Goal: Task Accomplishment & Management: Manage account settings

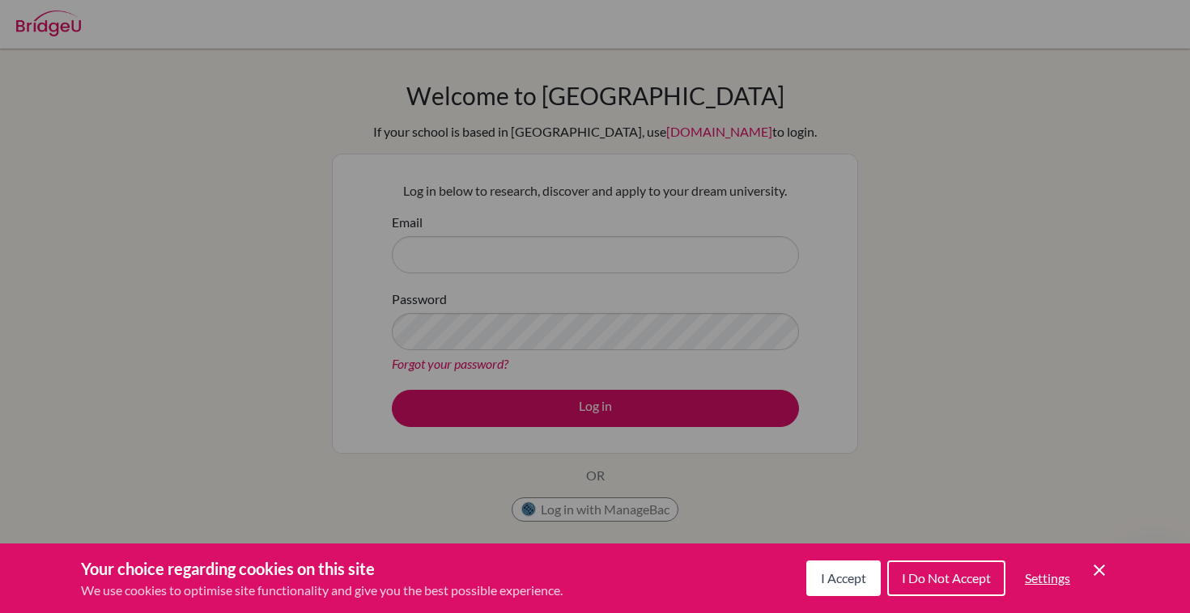
click at [860, 591] on button "I Accept" at bounding box center [843, 579] width 74 height 36
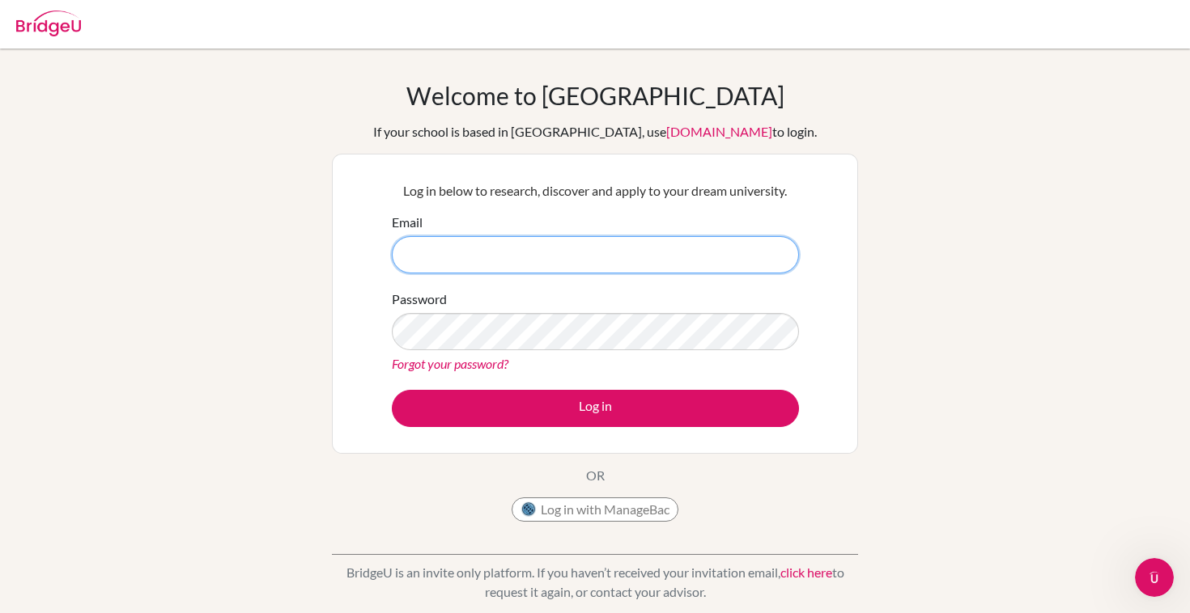
click at [617, 257] on input "Email" at bounding box center [595, 254] width 407 height 37
type input "27iherb@mkis.edu.my"
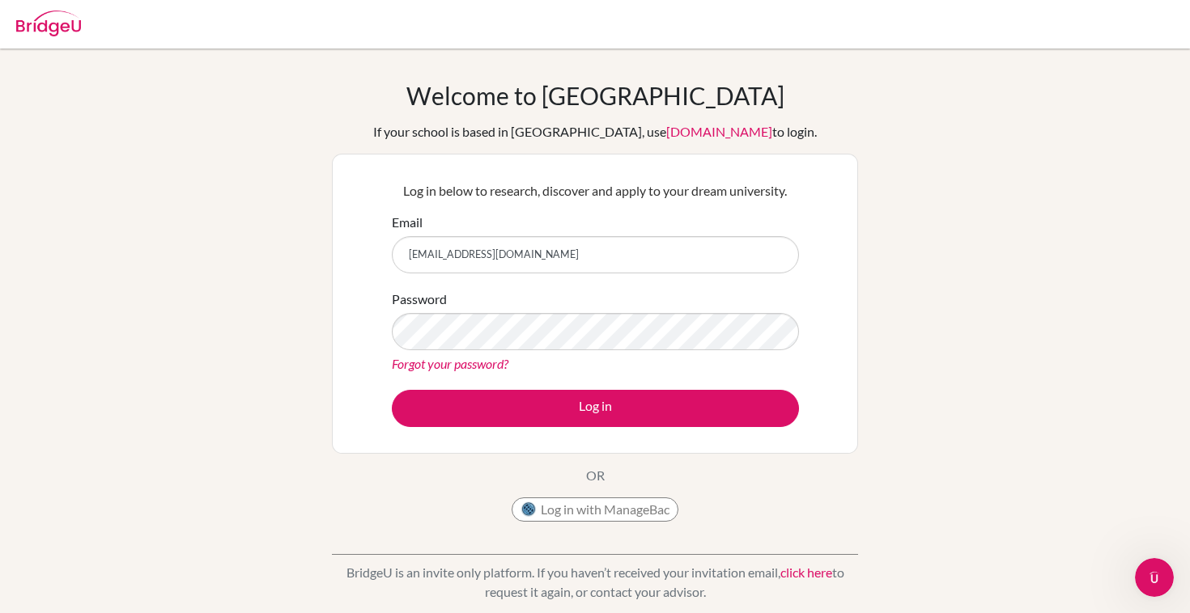
click at [291, 364] on div "Welcome to BridgeU If your school is based in China, use app.bridge-u.com.cn to…" at bounding box center [595, 345] width 1190 height 529
click at [586, 513] on button "Log in with ManageBac" at bounding box center [594, 510] width 167 height 24
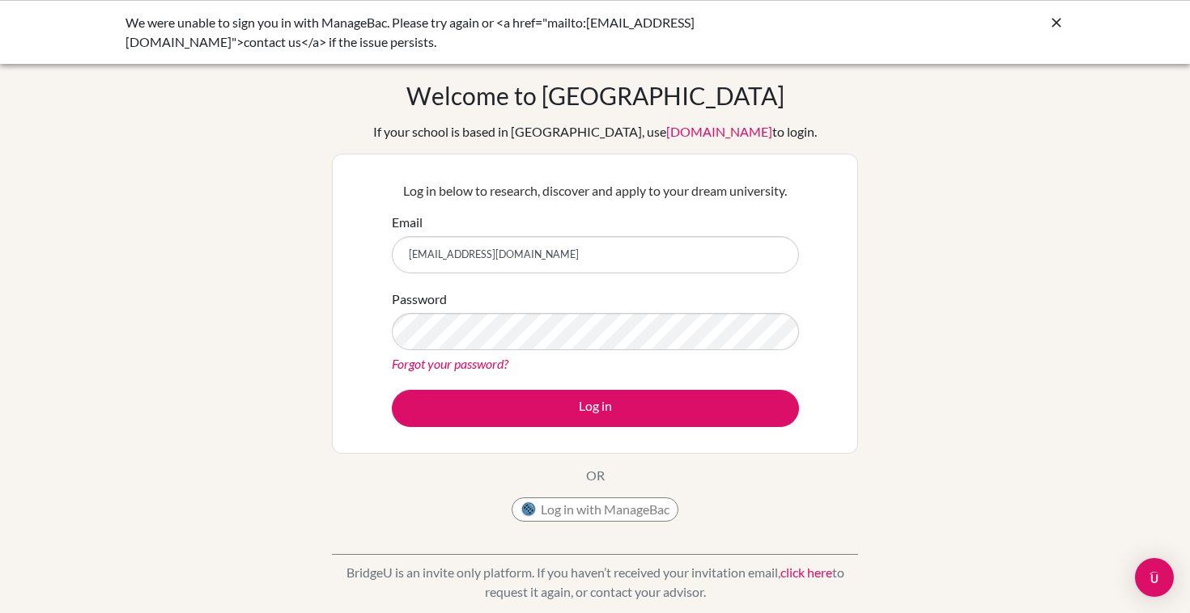
type input "27iherb@mkis.edu.my"
click at [595, 408] on button "Log in" at bounding box center [595, 408] width 407 height 37
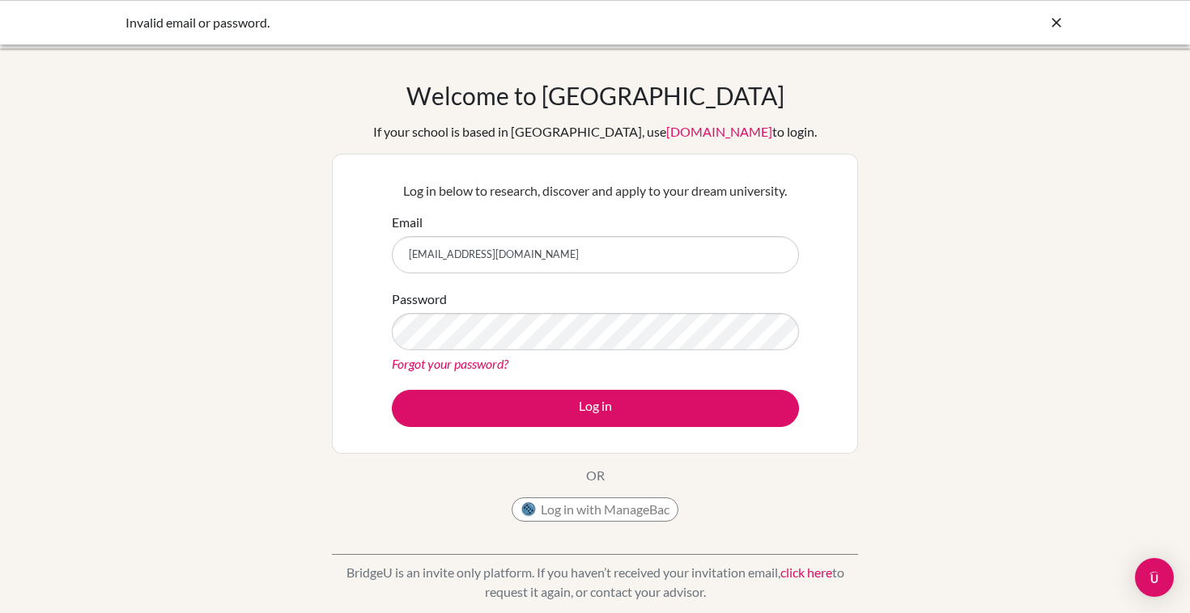
click at [1058, 21] on icon at bounding box center [1056, 23] width 16 height 16
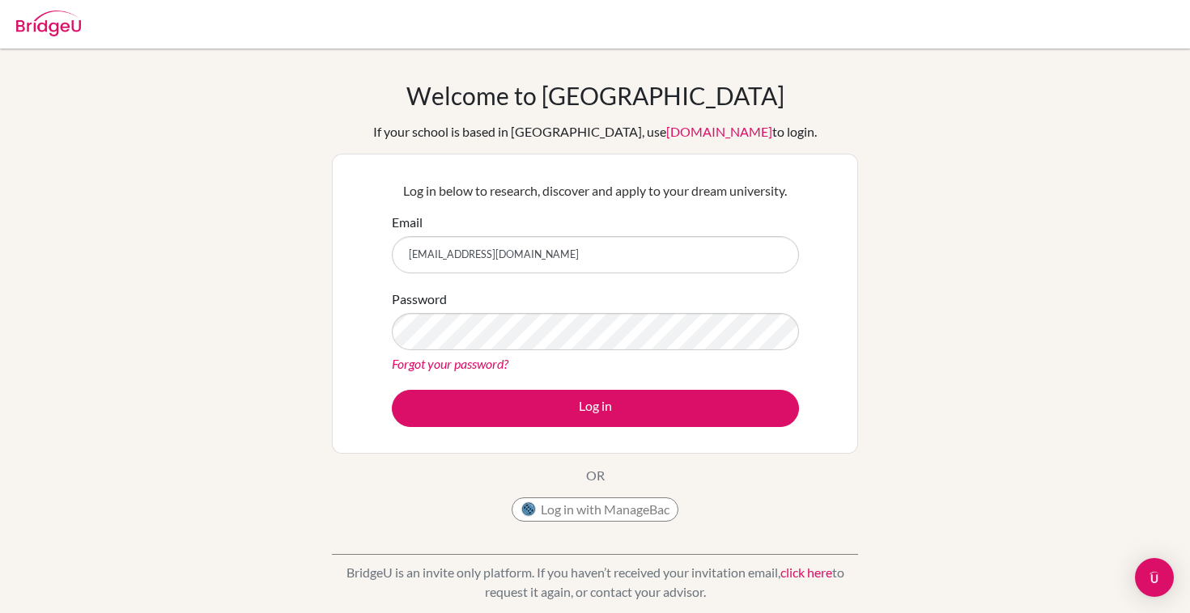
click at [570, 519] on button "Log in with ManageBac" at bounding box center [594, 510] width 167 height 24
click at [613, 503] on button "Log in with ManageBac" at bounding box center [594, 510] width 167 height 24
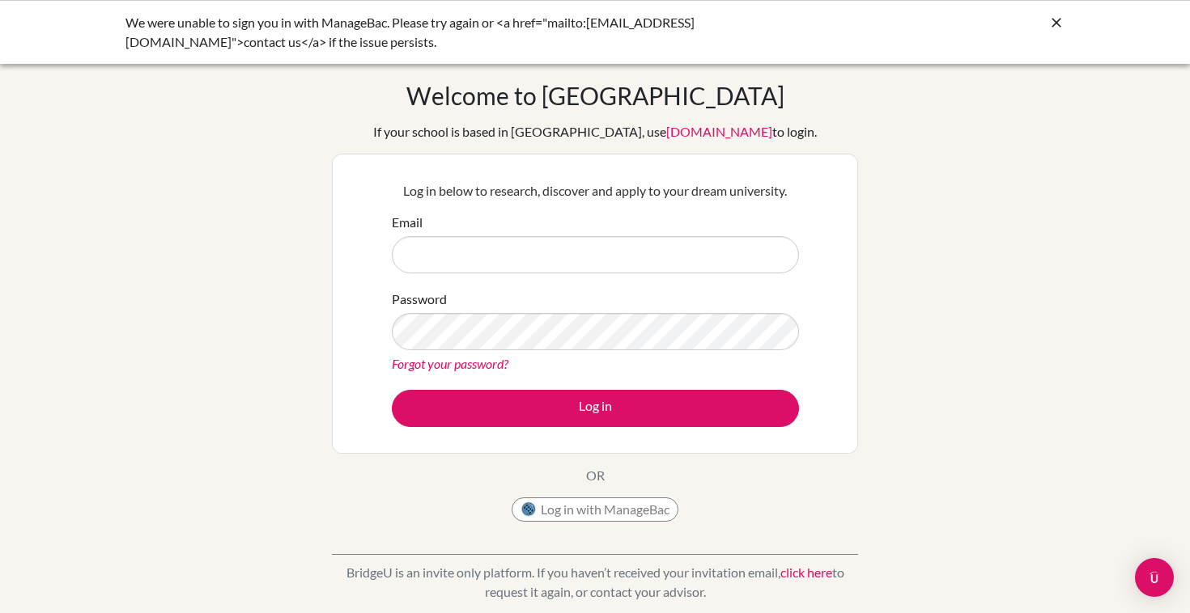
click at [592, 243] on input "Email" at bounding box center [595, 254] width 407 height 37
click at [470, 363] on link "Forgot your password?" at bounding box center [450, 363] width 117 height 15
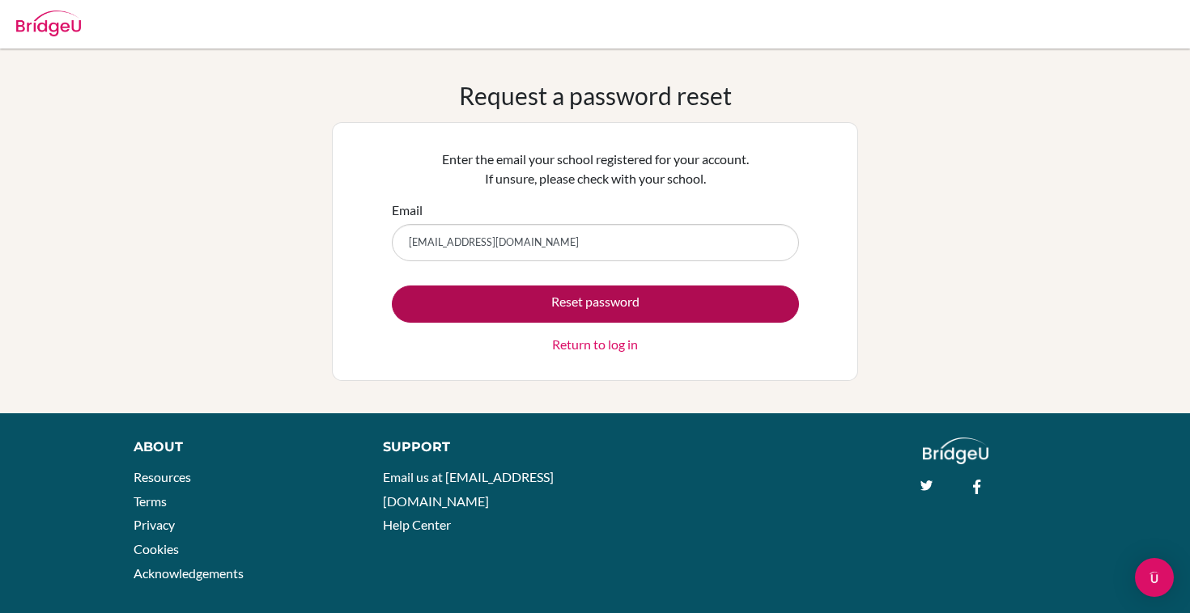
type input "[EMAIL_ADDRESS][DOMAIN_NAME]"
click at [572, 310] on button "Reset password" at bounding box center [595, 304] width 407 height 37
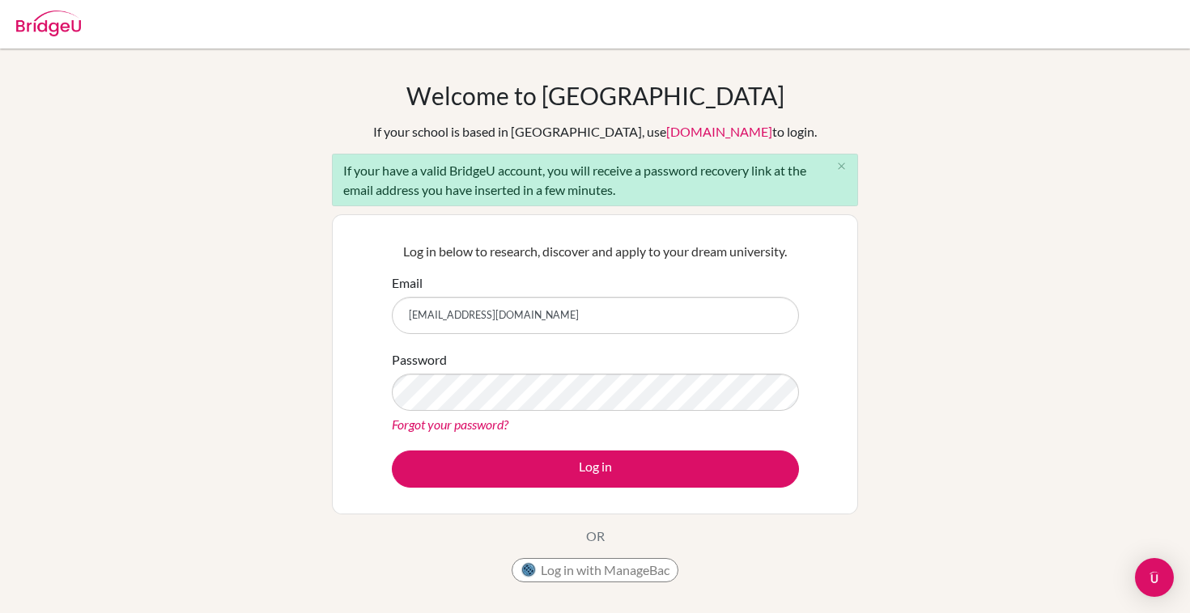
type input "[EMAIL_ADDRESS][DOMAIN_NAME]"
click at [595, 469] on button "Log in" at bounding box center [595, 469] width 407 height 37
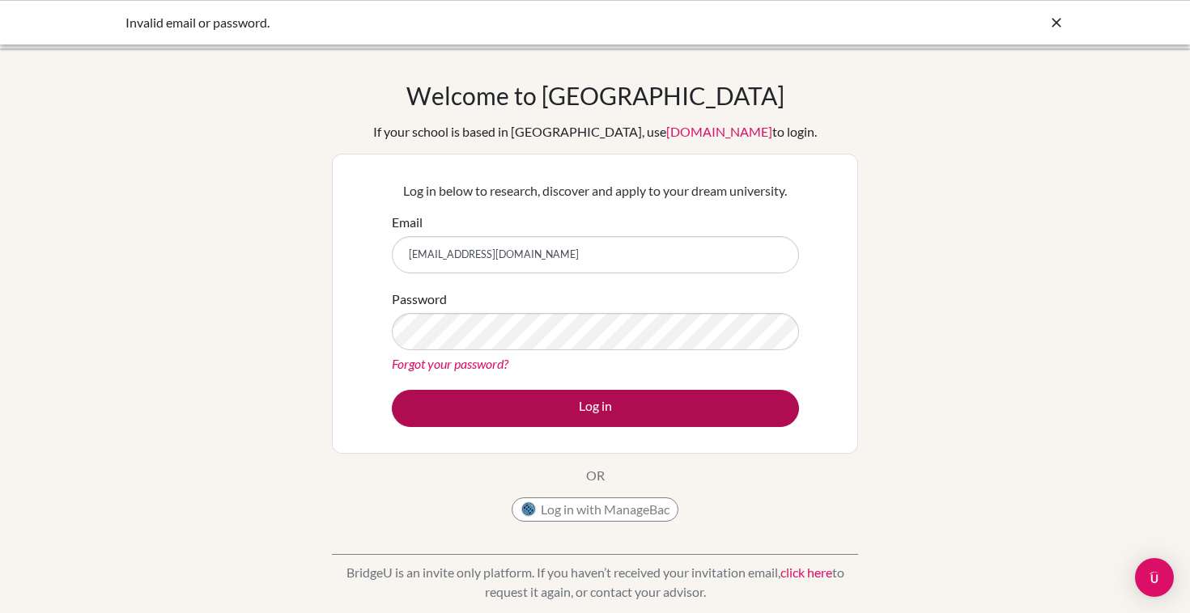
click at [490, 398] on button "Log in" at bounding box center [595, 408] width 407 height 37
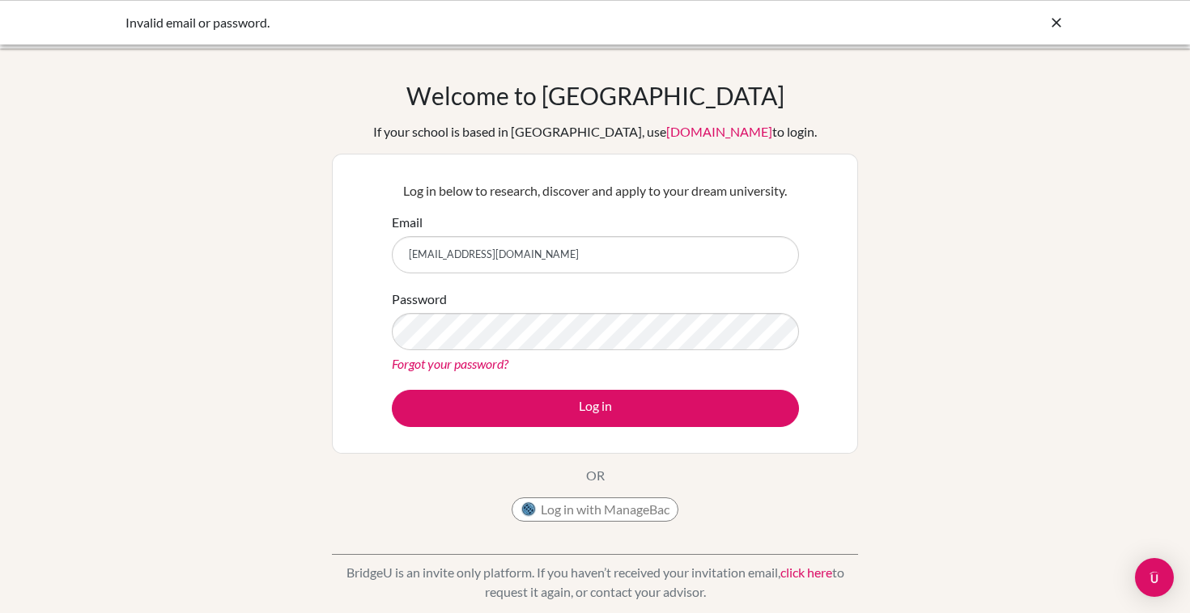
click at [1055, 19] on icon at bounding box center [1056, 23] width 16 height 16
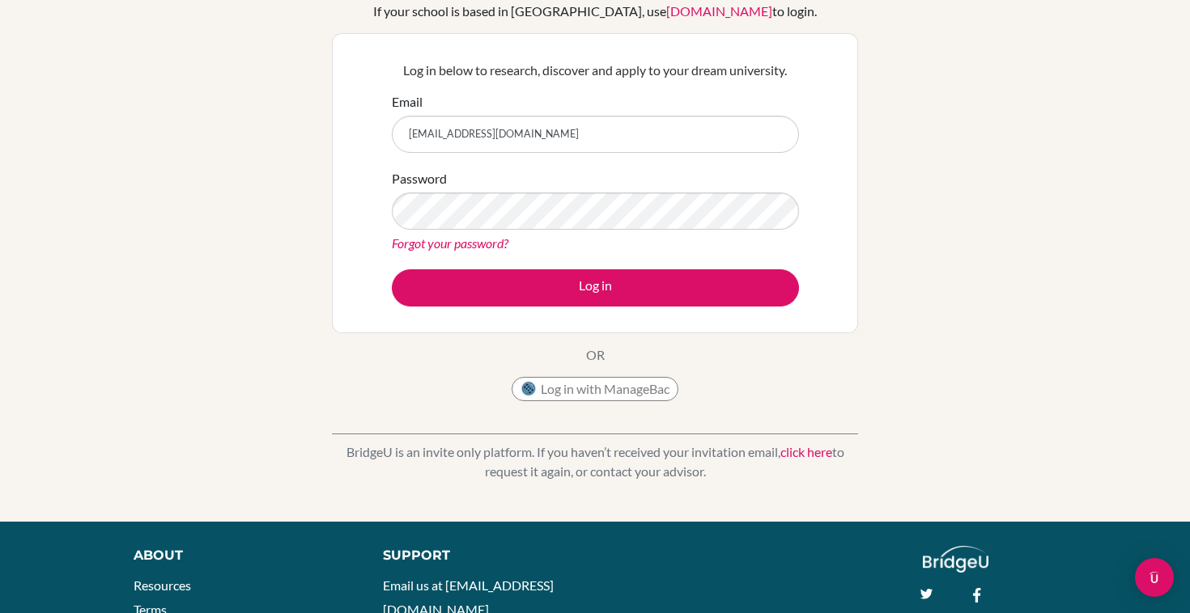
scroll to position [119, 0]
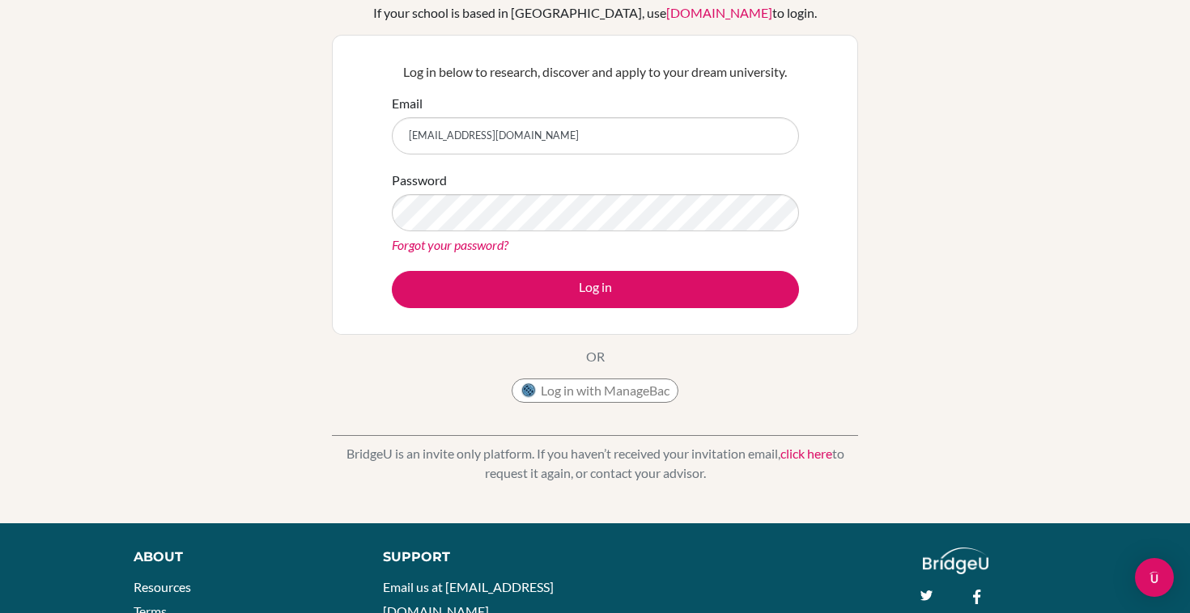
click at [492, 245] on link "Forgot your password?" at bounding box center [450, 244] width 117 height 15
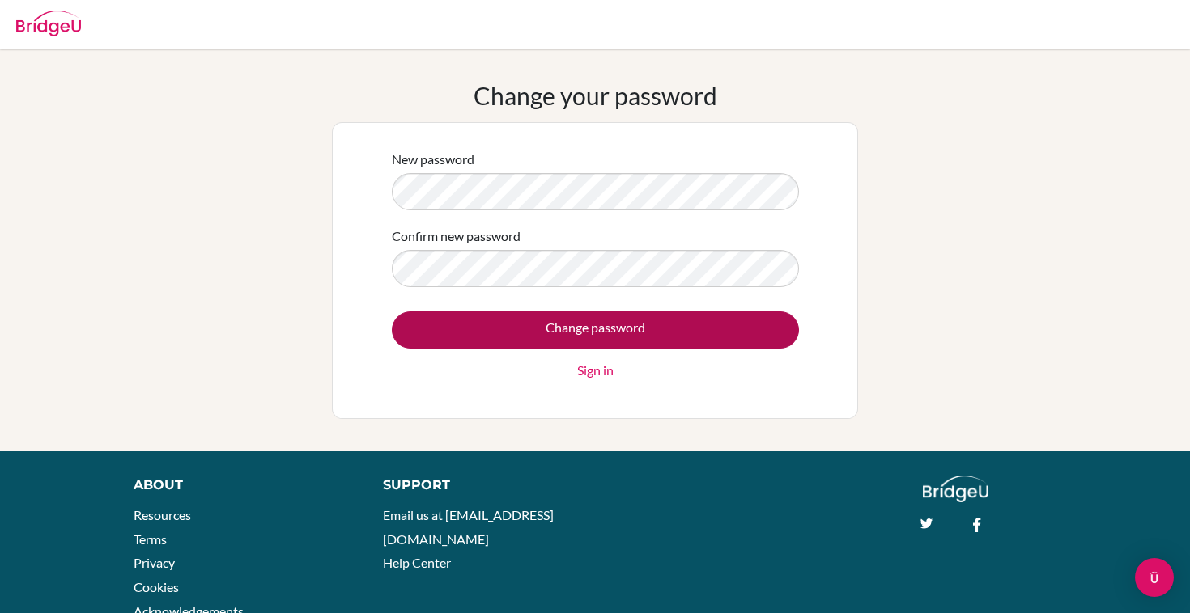
click at [584, 339] on input "Change password" at bounding box center [595, 330] width 407 height 37
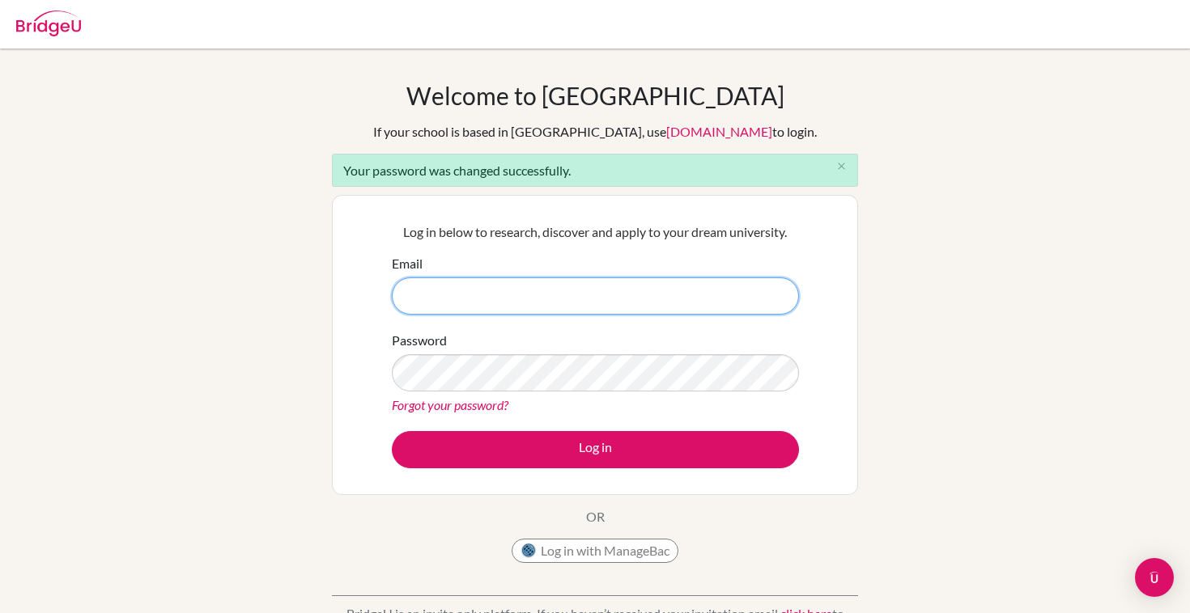
type input "[EMAIL_ADDRESS][DOMAIN_NAME]"
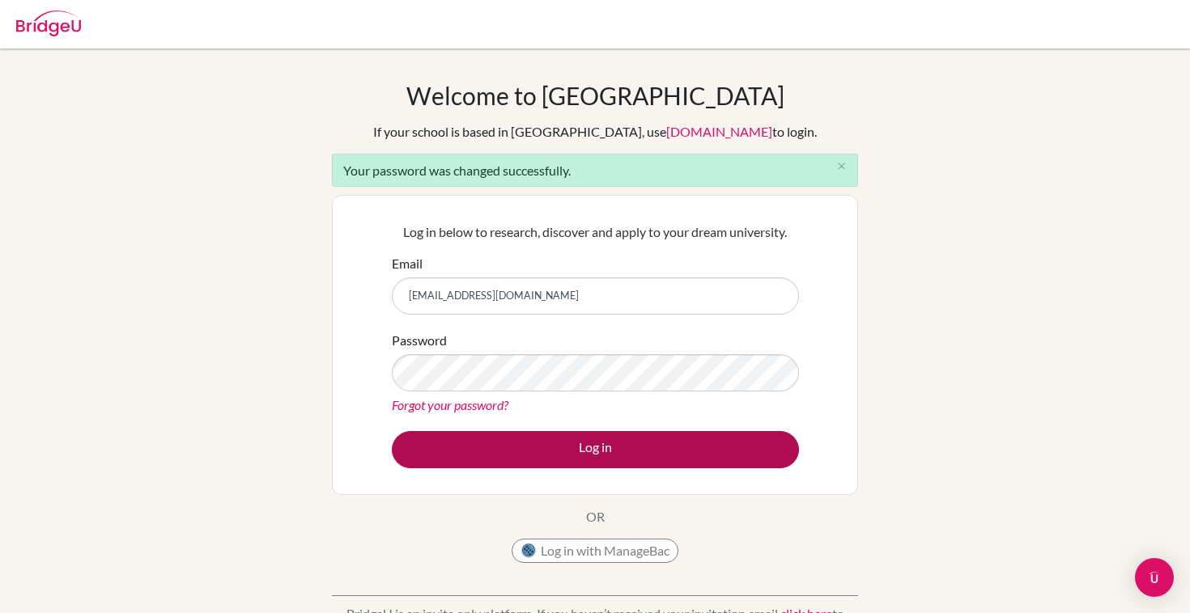
click at [531, 450] on button "Log in" at bounding box center [595, 449] width 407 height 37
